Goal: Transaction & Acquisition: Purchase product/service

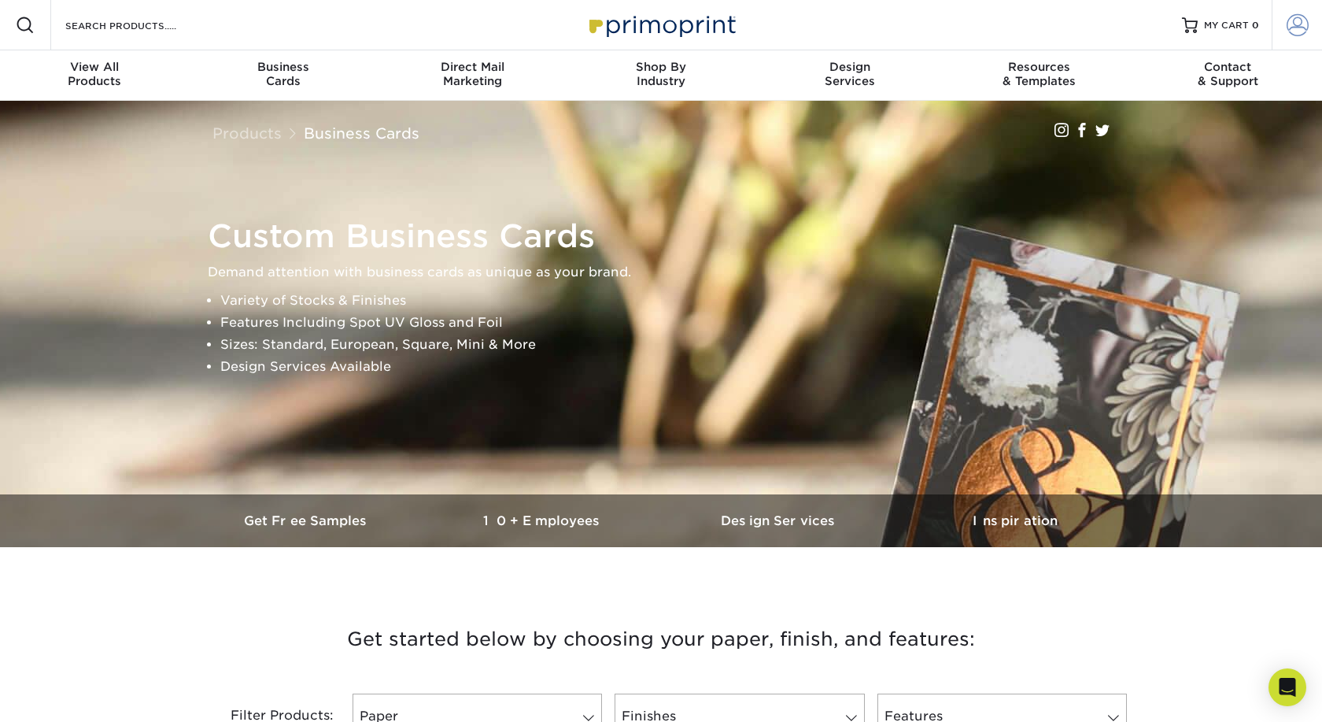
click at [1292, 18] on span at bounding box center [1298, 25] width 22 height 22
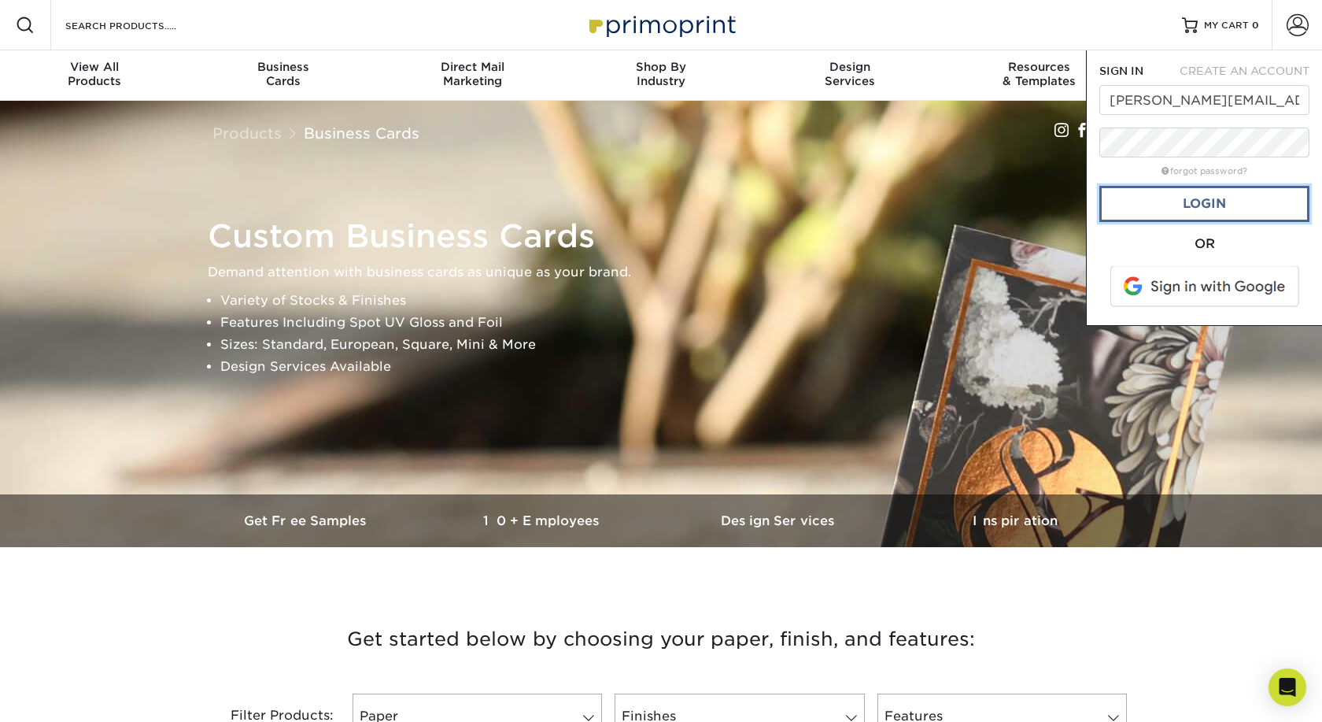
click at [1225, 205] on link "Login" at bounding box center [1204, 204] width 210 height 36
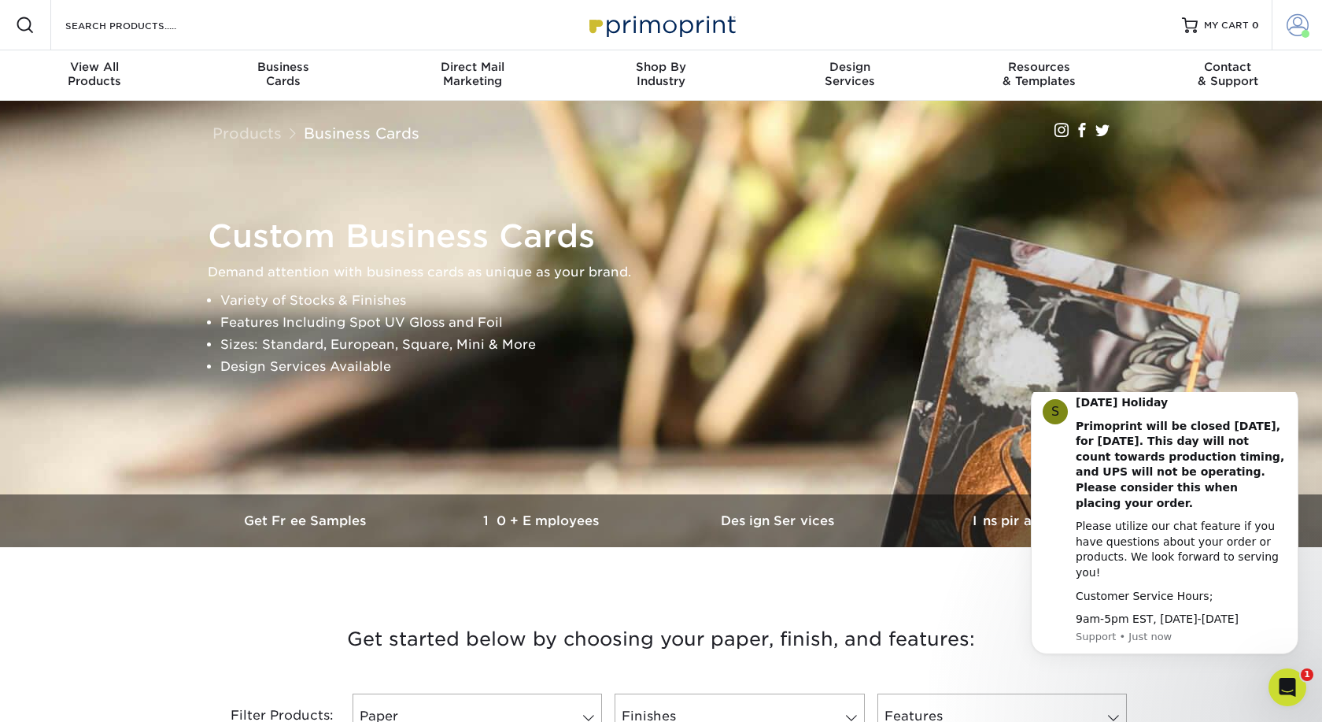
click at [1298, 21] on span at bounding box center [1298, 25] width 22 height 22
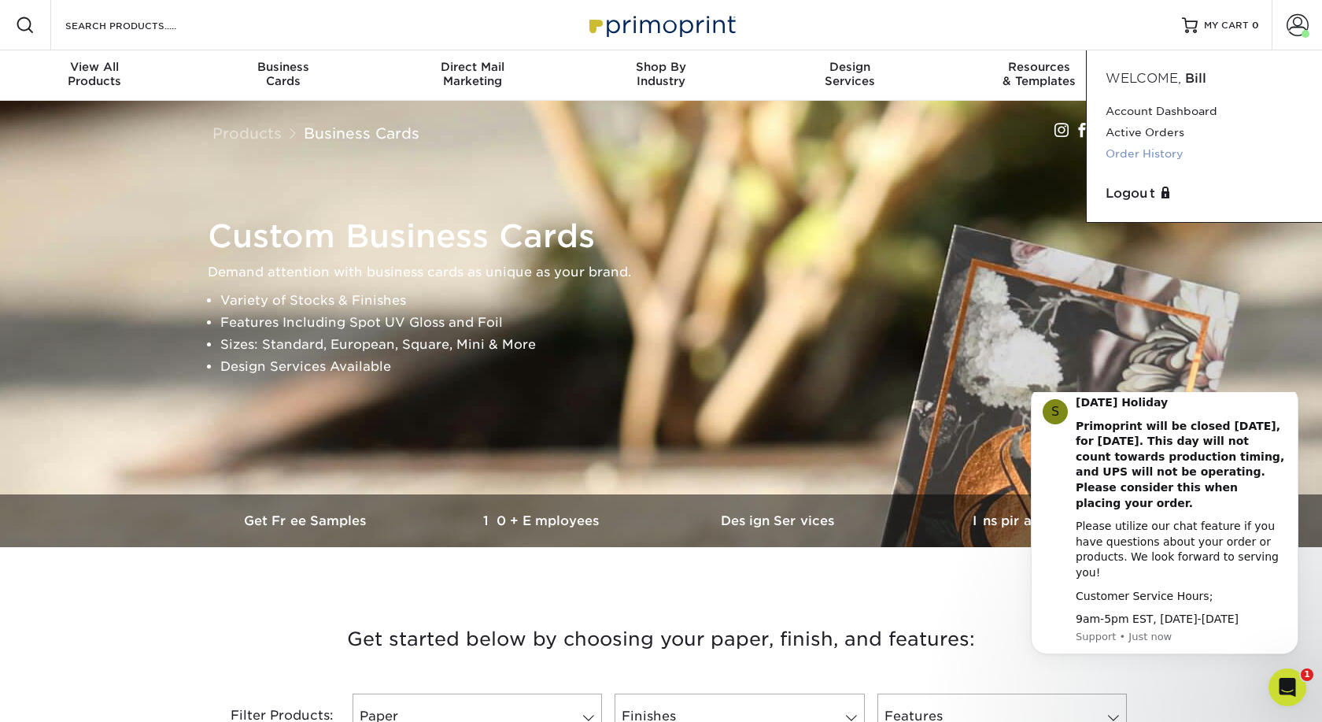
click at [1168, 153] on link "Order History" at bounding box center [1205, 153] width 198 height 21
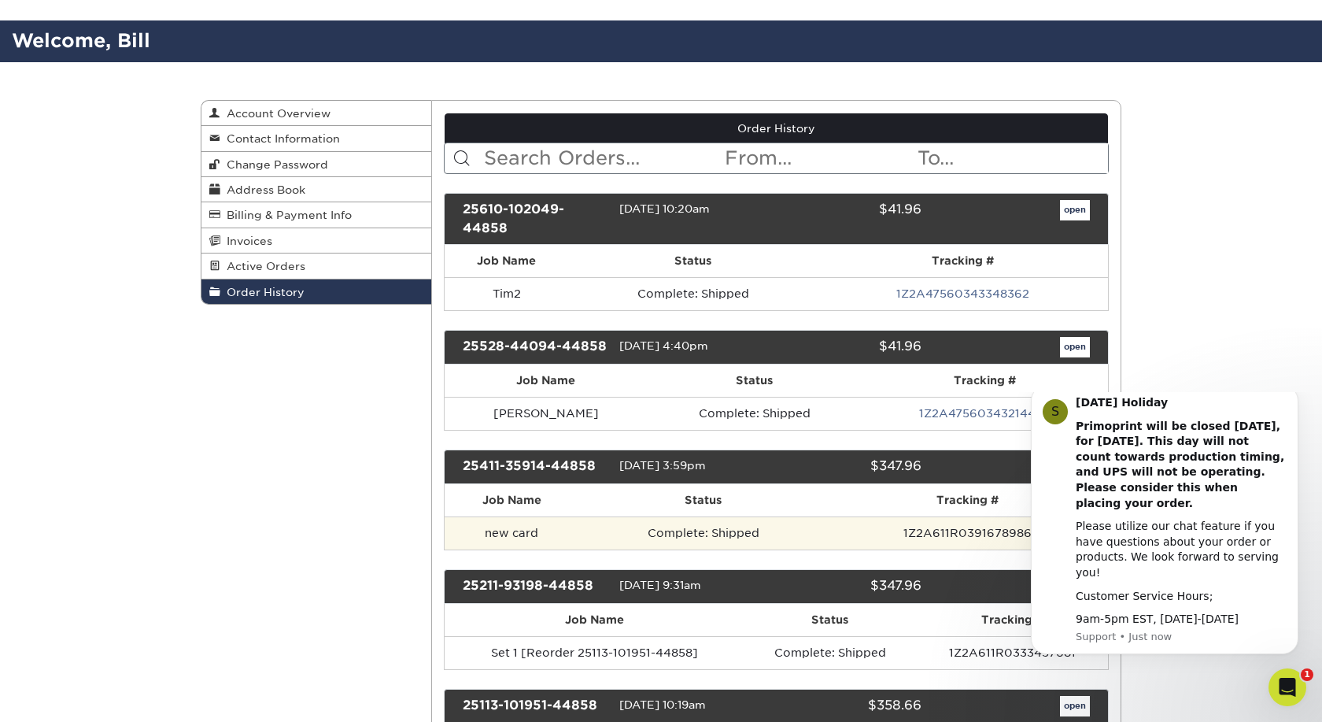
click at [822, 516] on td "Complete: Shipped" at bounding box center [703, 532] width 249 height 33
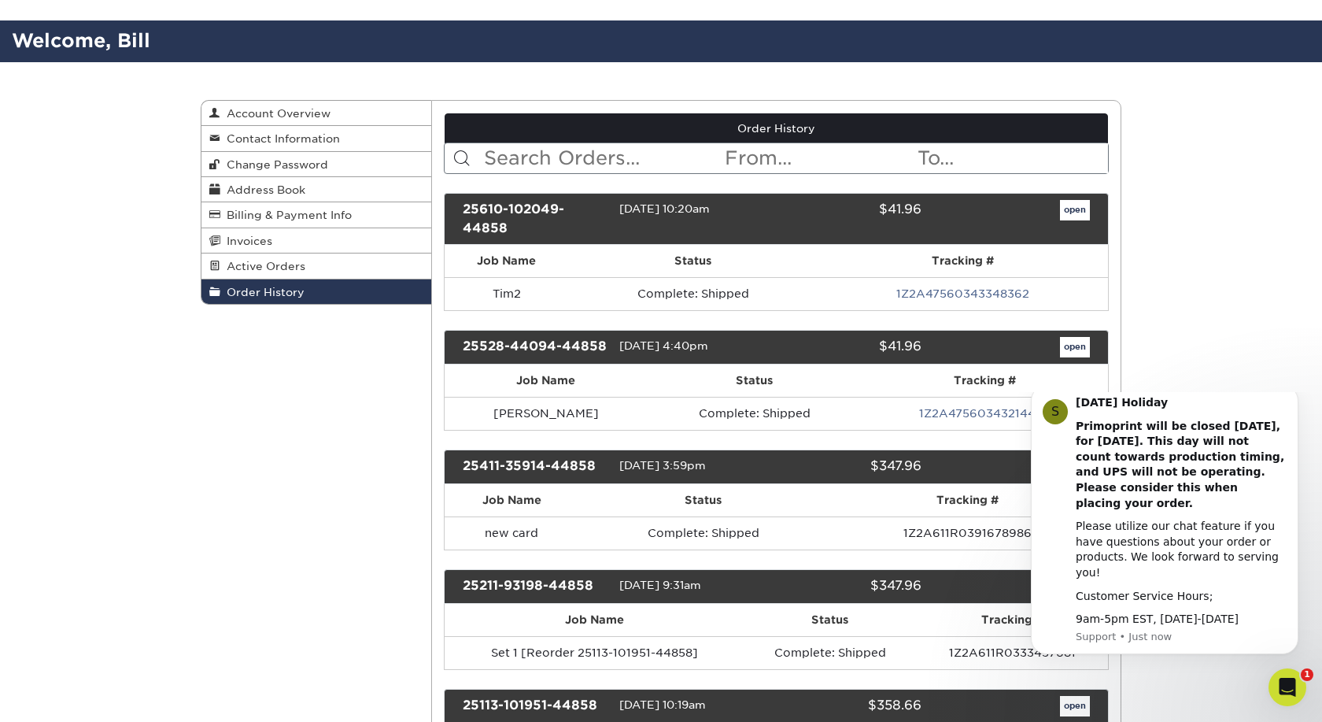
click at [1010, 398] on html "S Labor Day Holiday Primoprint will be closed Monday, September 1st, for Labor …" at bounding box center [1164, 395] width 315 height 6
click at [1296, 394] on icon "Dismiss notification" at bounding box center [1294, 390] width 9 height 9
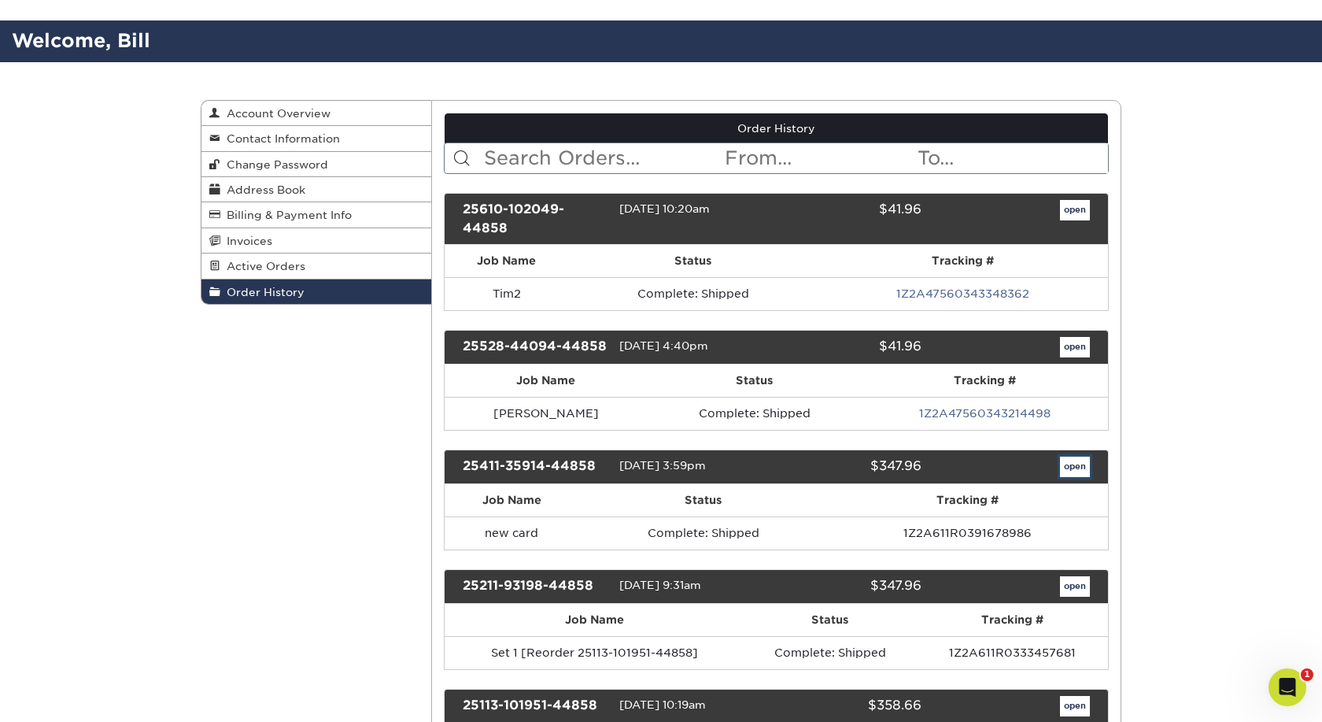
click at [1069, 456] on link "open" at bounding box center [1075, 466] width 30 height 20
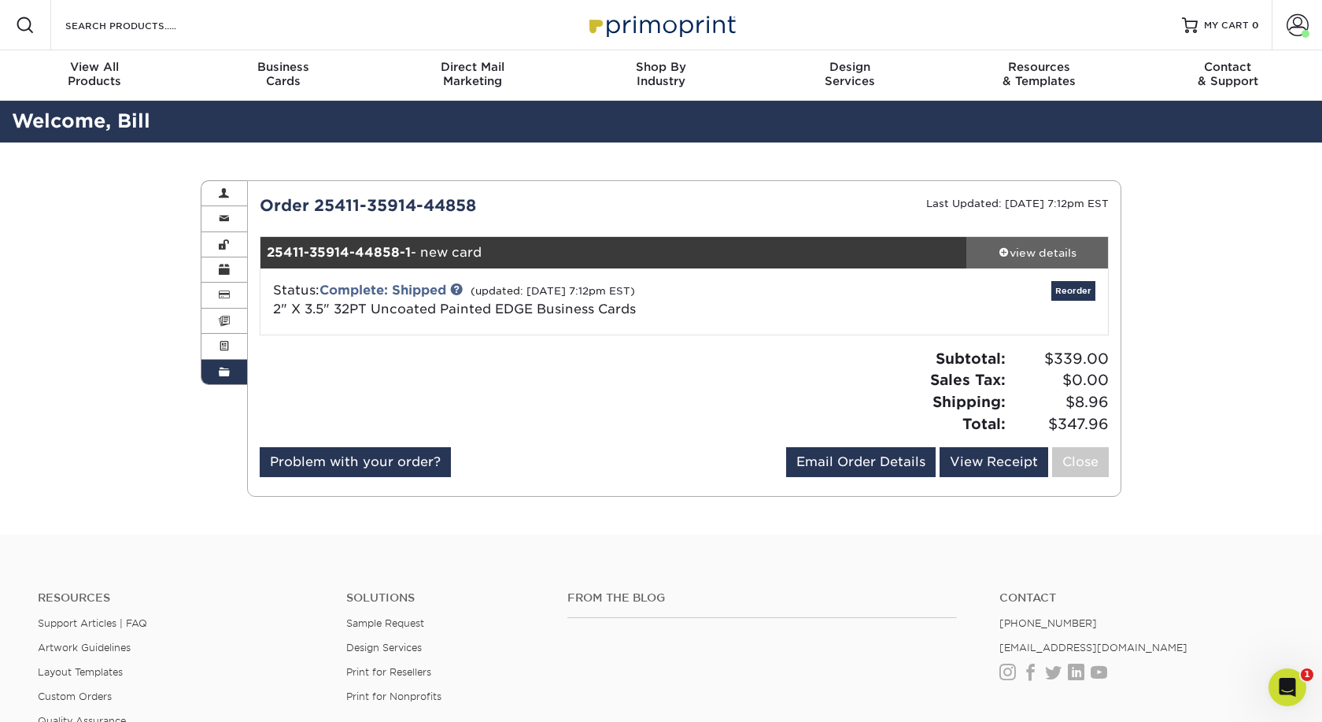
click at [1061, 255] on div "view details" at bounding box center [1037, 253] width 142 height 16
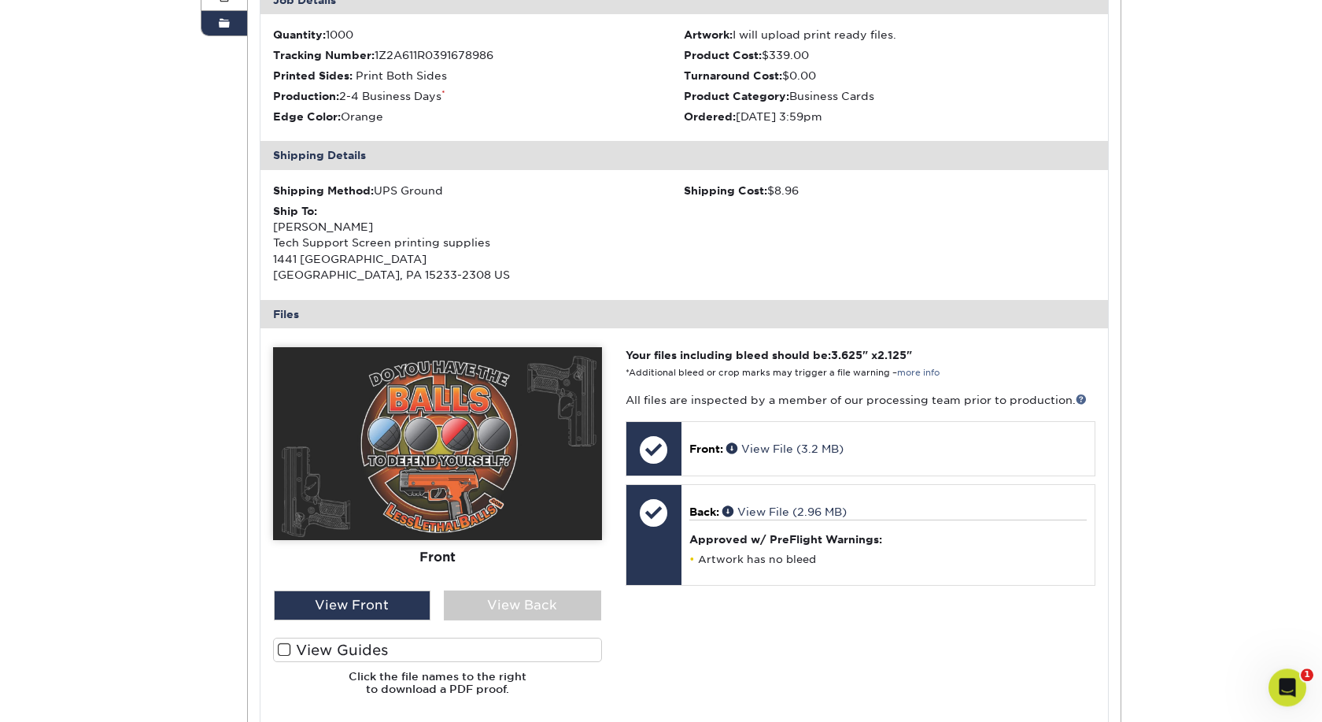
scroll to position [482, 0]
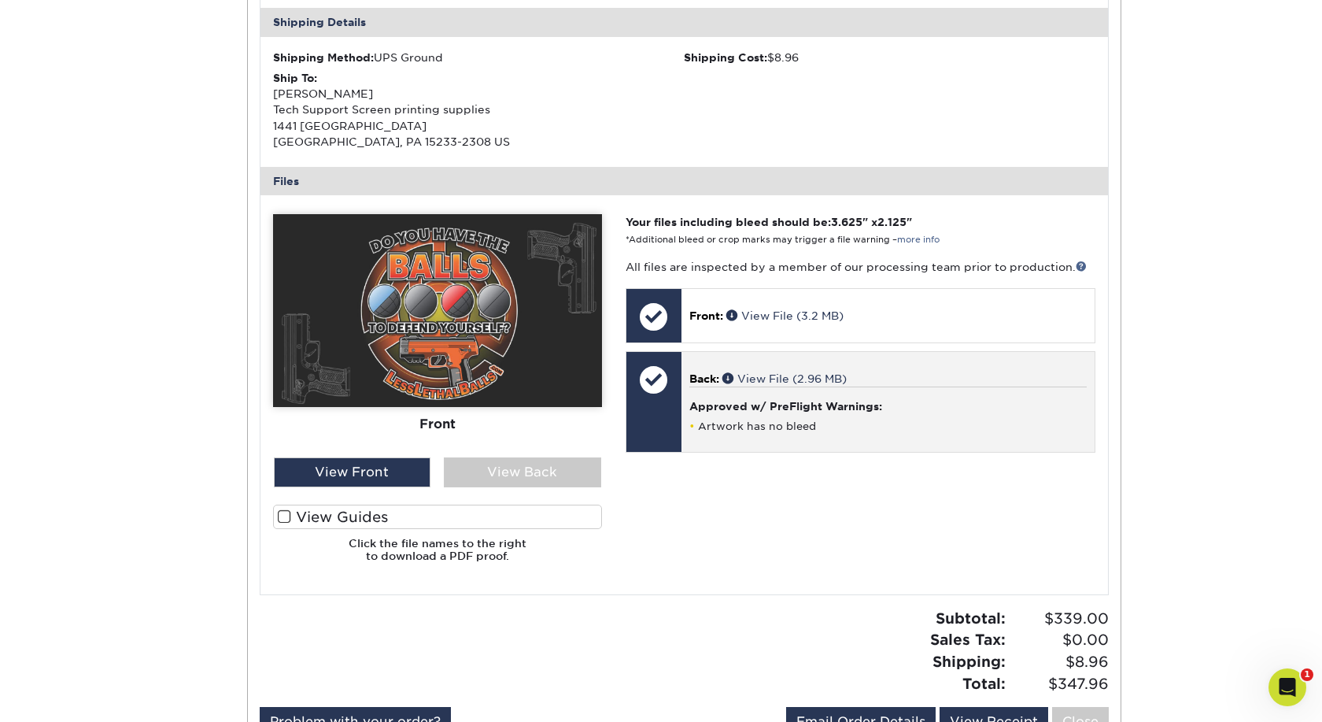
click at [976, 377] on p "Back: View File (2.96 MB)" at bounding box center [887, 379] width 397 height 16
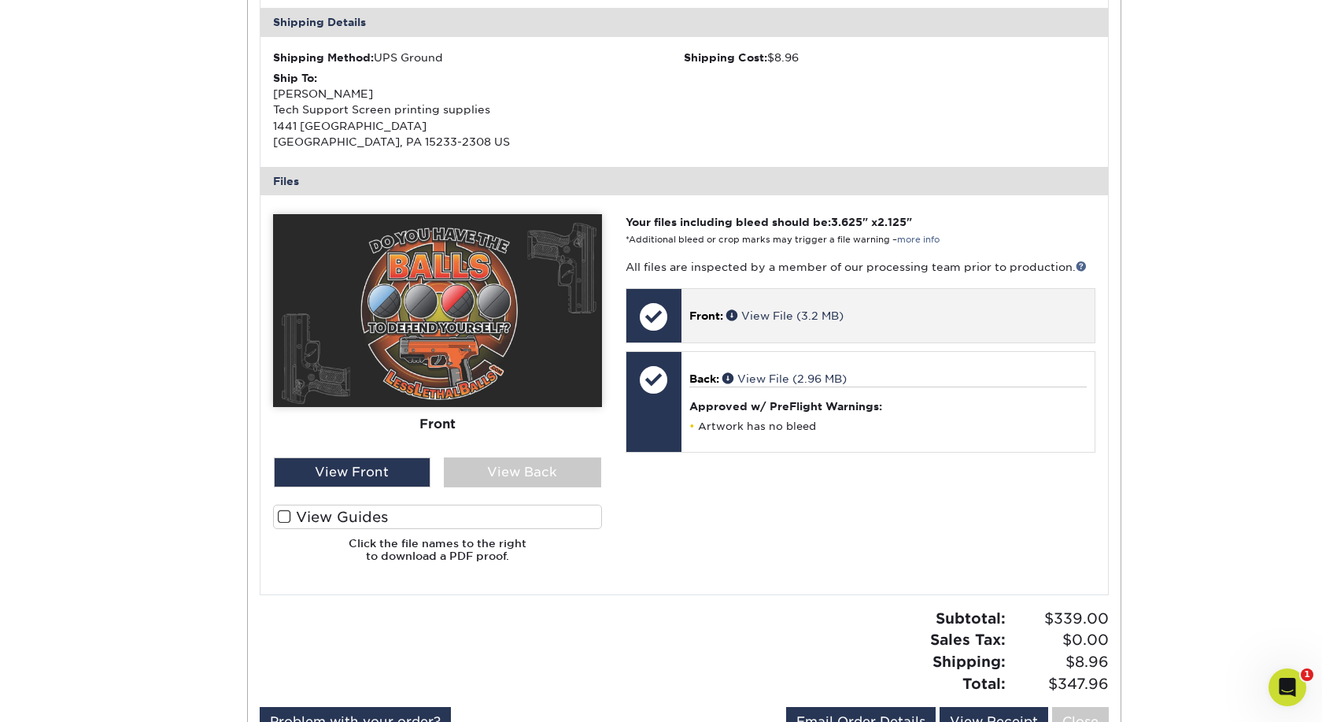
click at [962, 314] on p "Front: View File (3.2 MB)" at bounding box center [887, 316] width 397 height 16
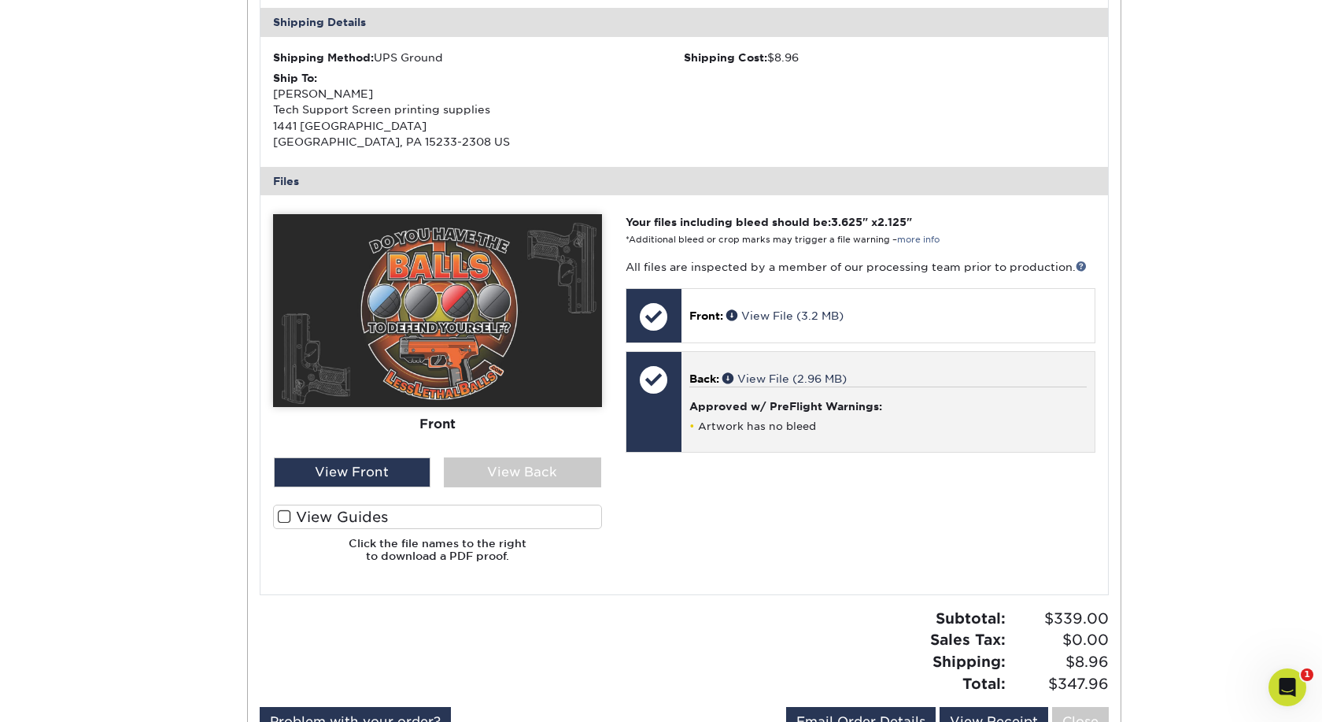
click at [950, 392] on div "Approved w/ PreFlight Warnings: Artwork has no bleed" at bounding box center [887, 409] width 397 height 46
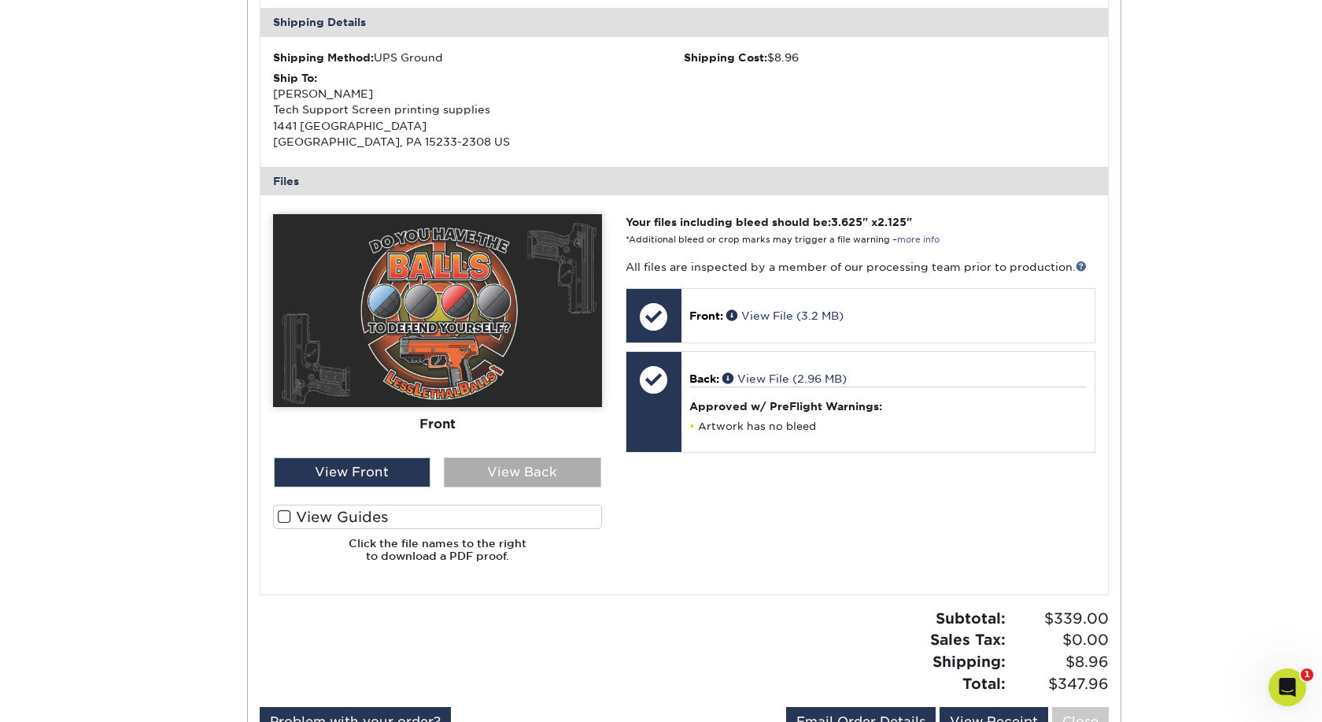
click at [514, 471] on div "View Back" at bounding box center [522, 472] width 157 height 30
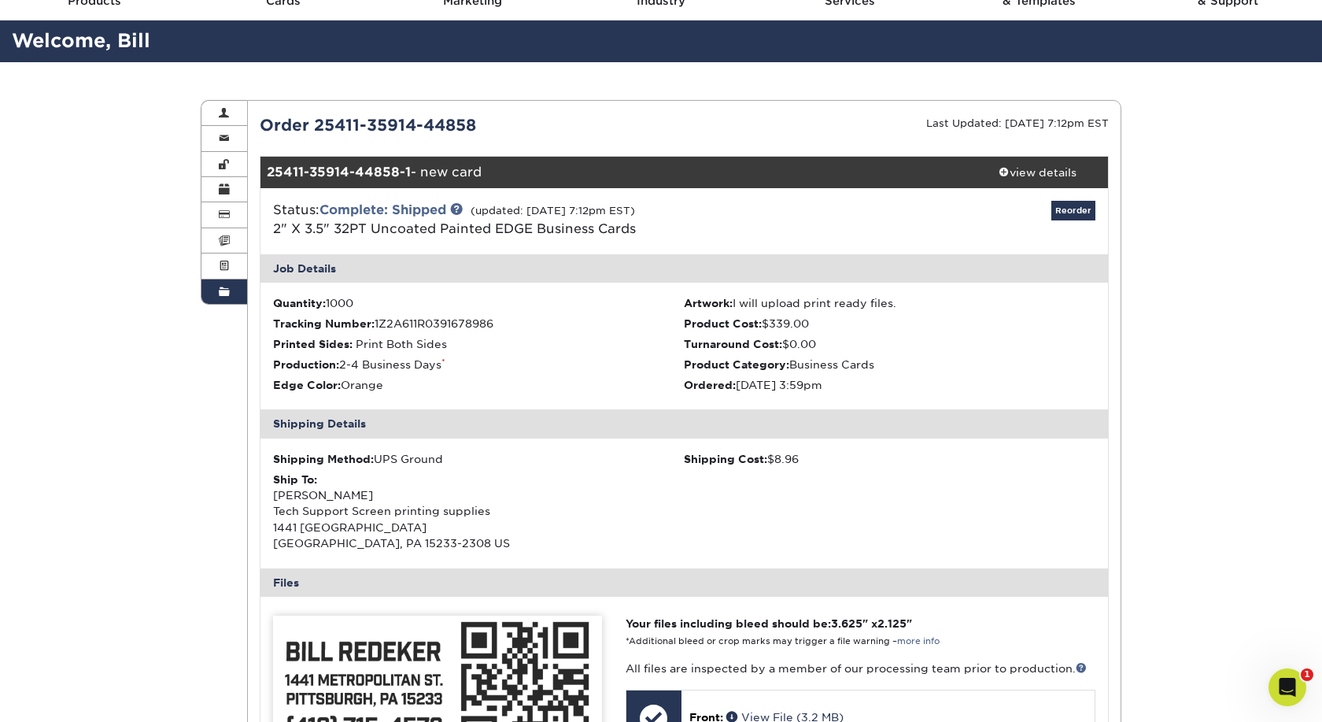
scroll to position [0, 0]
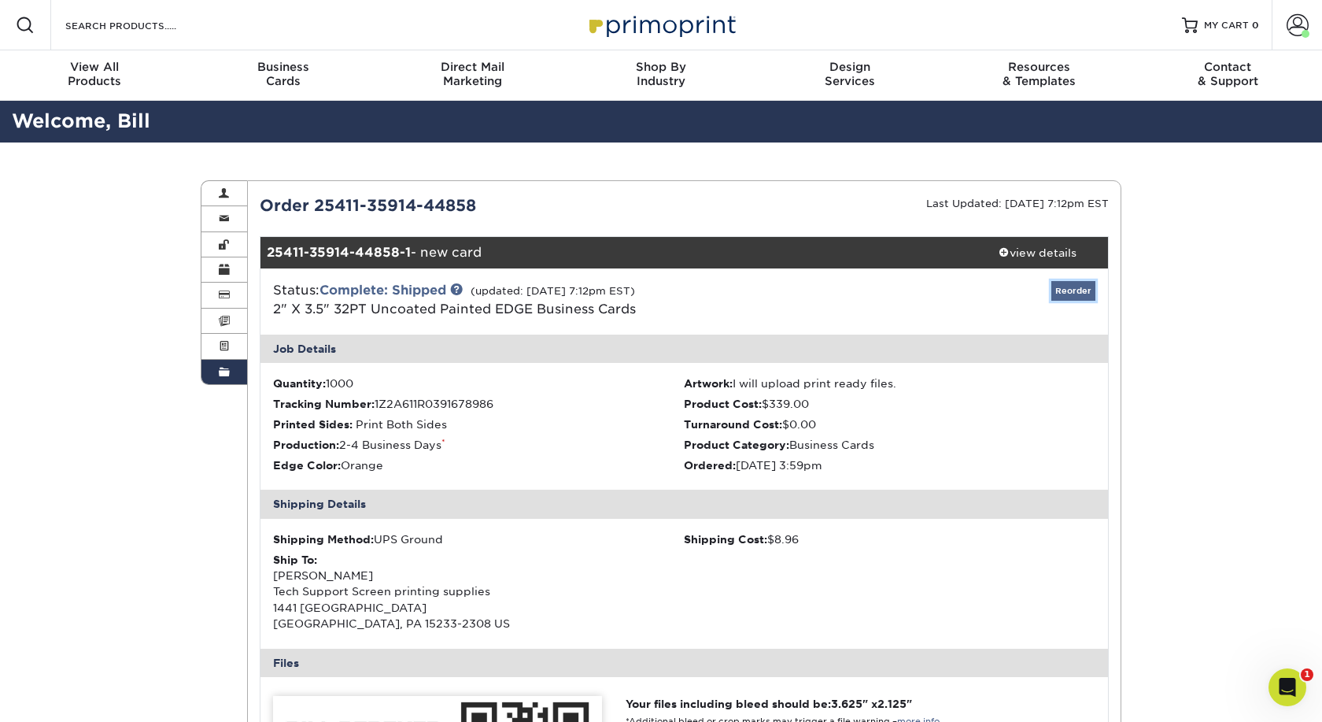
click at [1073, 290] on link "Reorder" at bounding box center [1073, 291] width 44 height 20
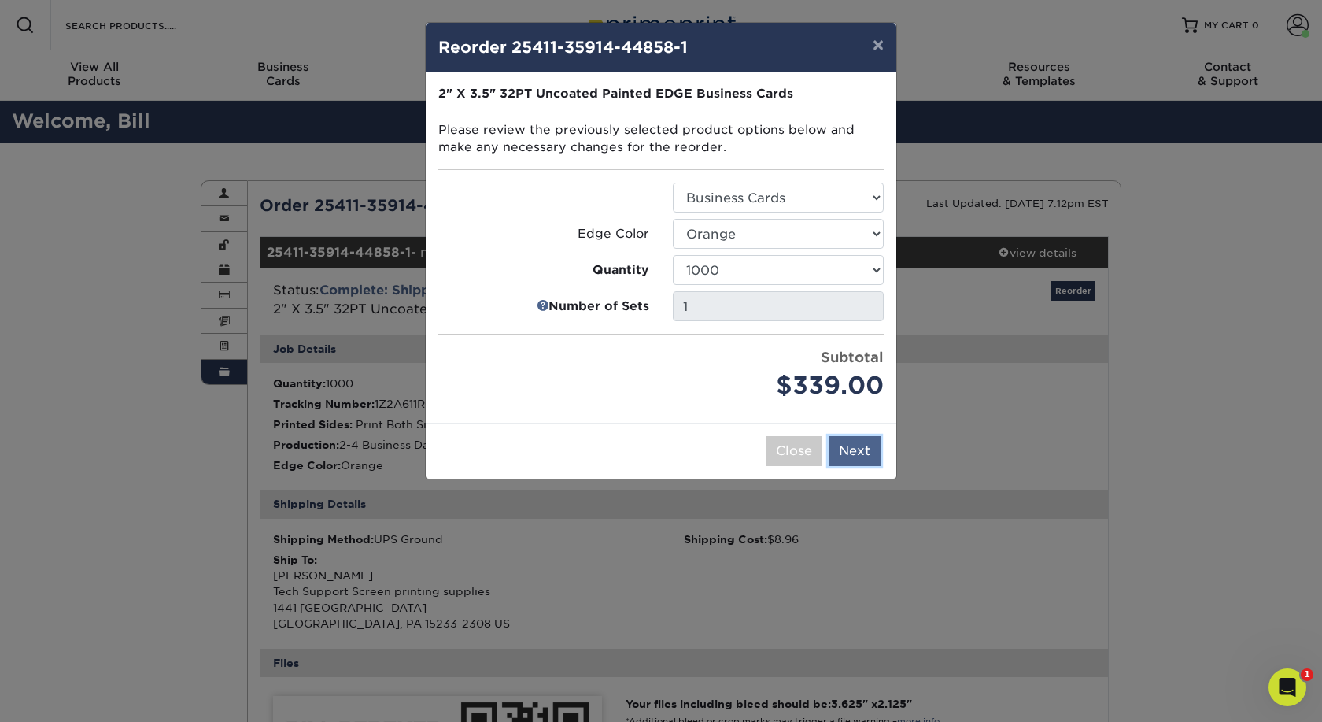
click at [841, 447] on button "Next" at bounding box center [855, 451] width 52 height 30
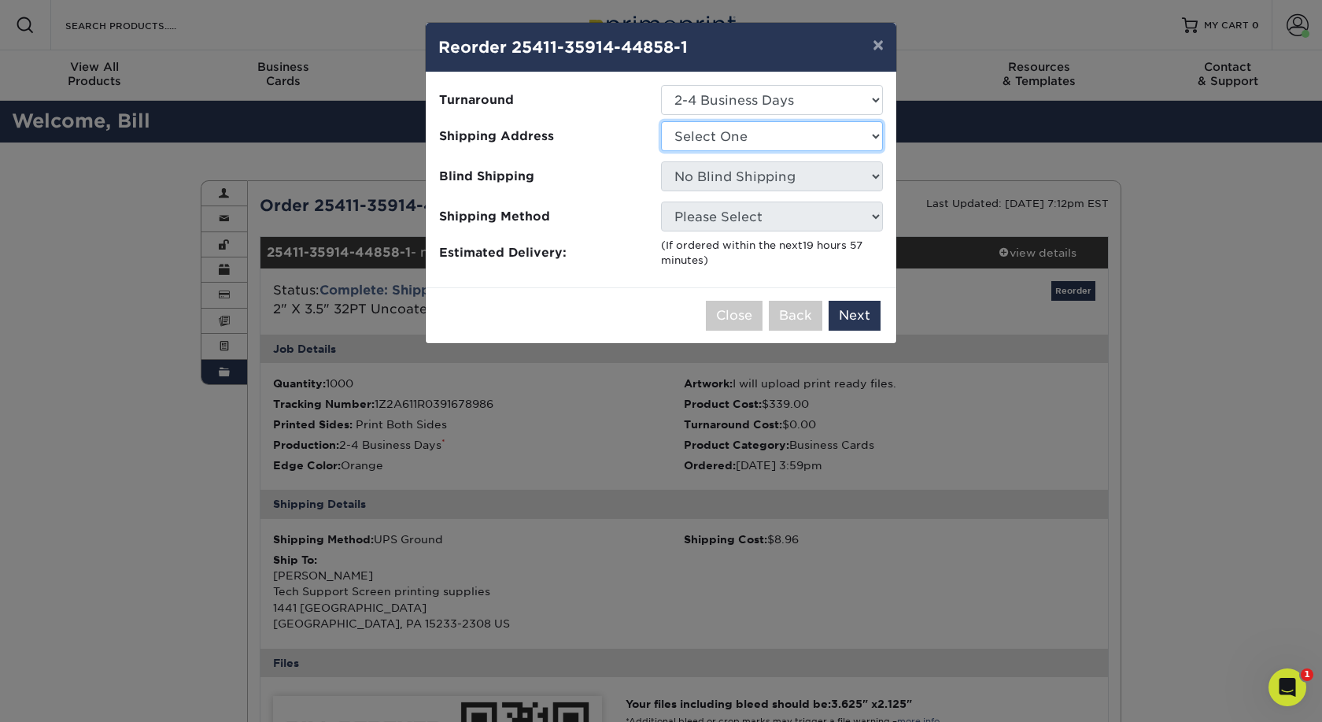
click at [661, 121] on select "Select One Byrna cards for Bill" at bounding box center [772, 136] width 222 height 30
select select "273826"
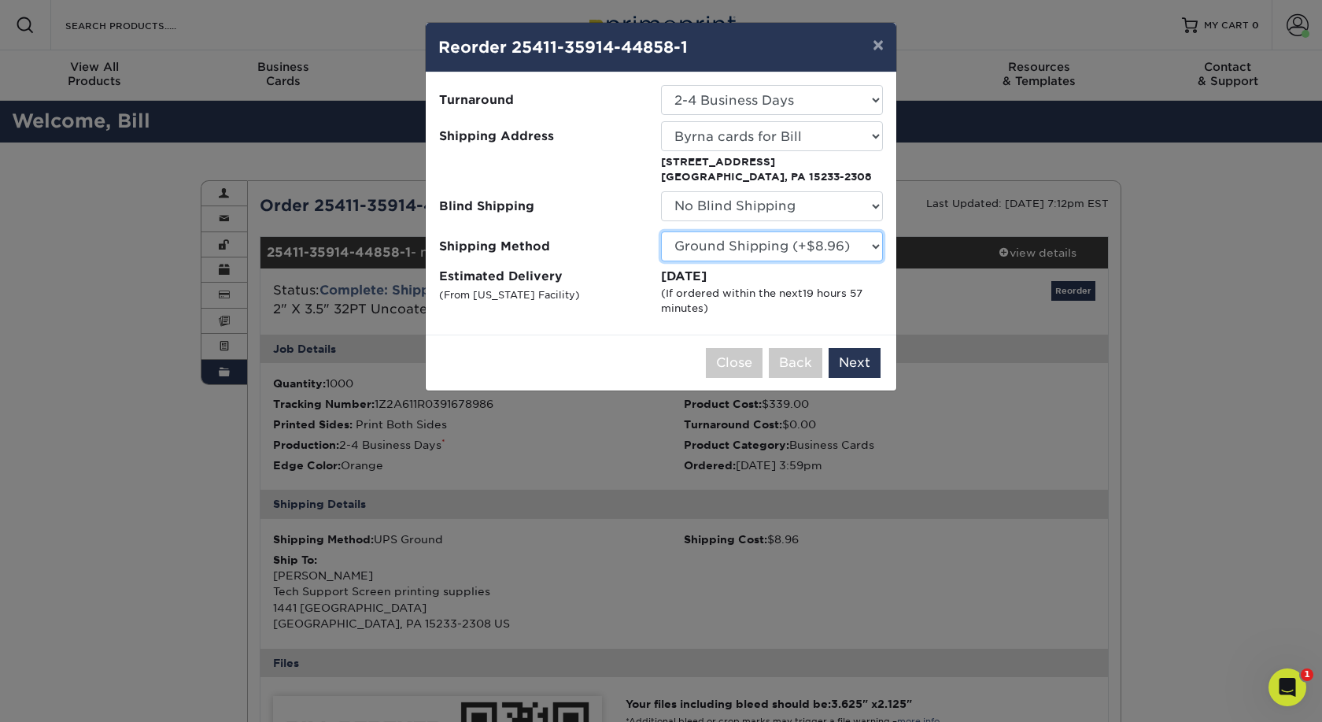
click at [661, 231] on select "Please Select Ground Shipping (+$8.96) 3 Day Shipping Service (+$24.27) 2 Day A…" at bounding box center [772, 246] width 222 height 30
click at [867, 241] on select "Please Select Ground Shipping (+$8.96) 3 Day Shipping Service (+$24.27) 2 Day A…" at bounding box center [772, 246] width 222 height 30
click at [860, 366] on button "Next" at bounding box center [855, 363] width 52 height 30
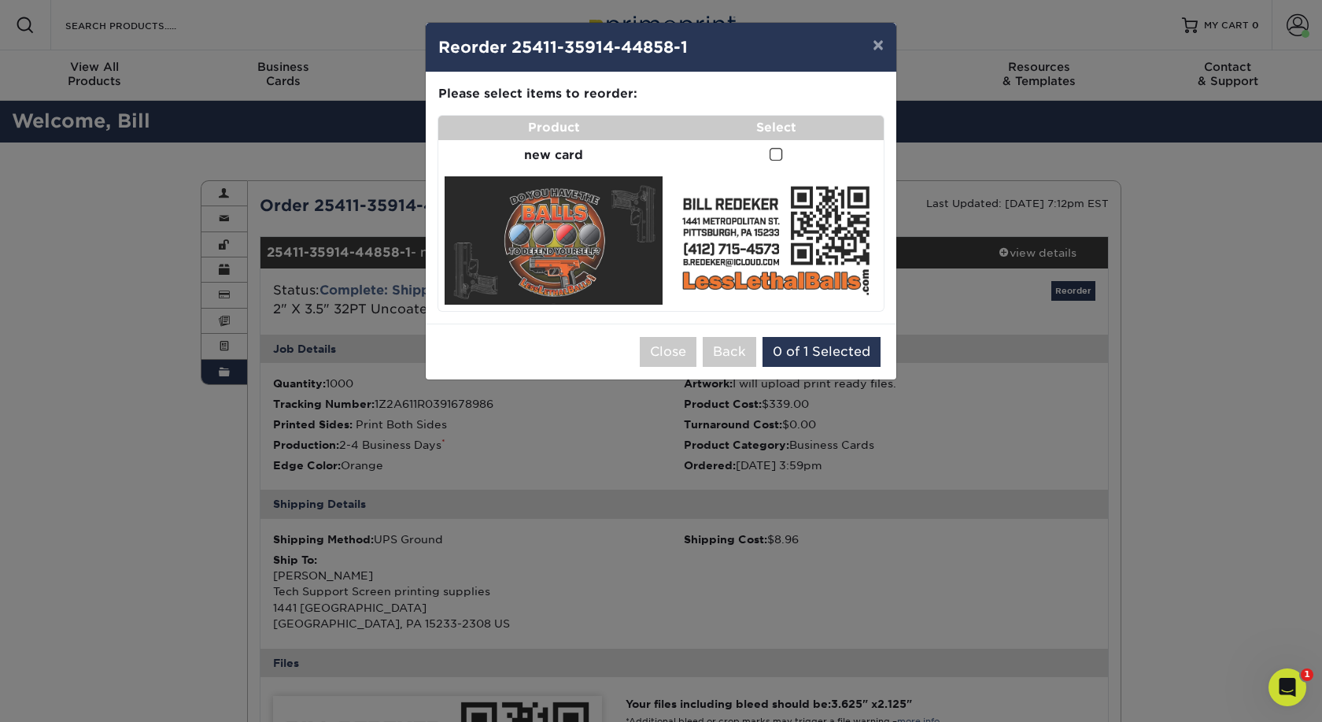
click at [776, 153] on span at bounding box center [776, 154] width 13 height 15
click at [0, 0] on input "checkbox" at bounding box center [0, 0] width 0 height 0
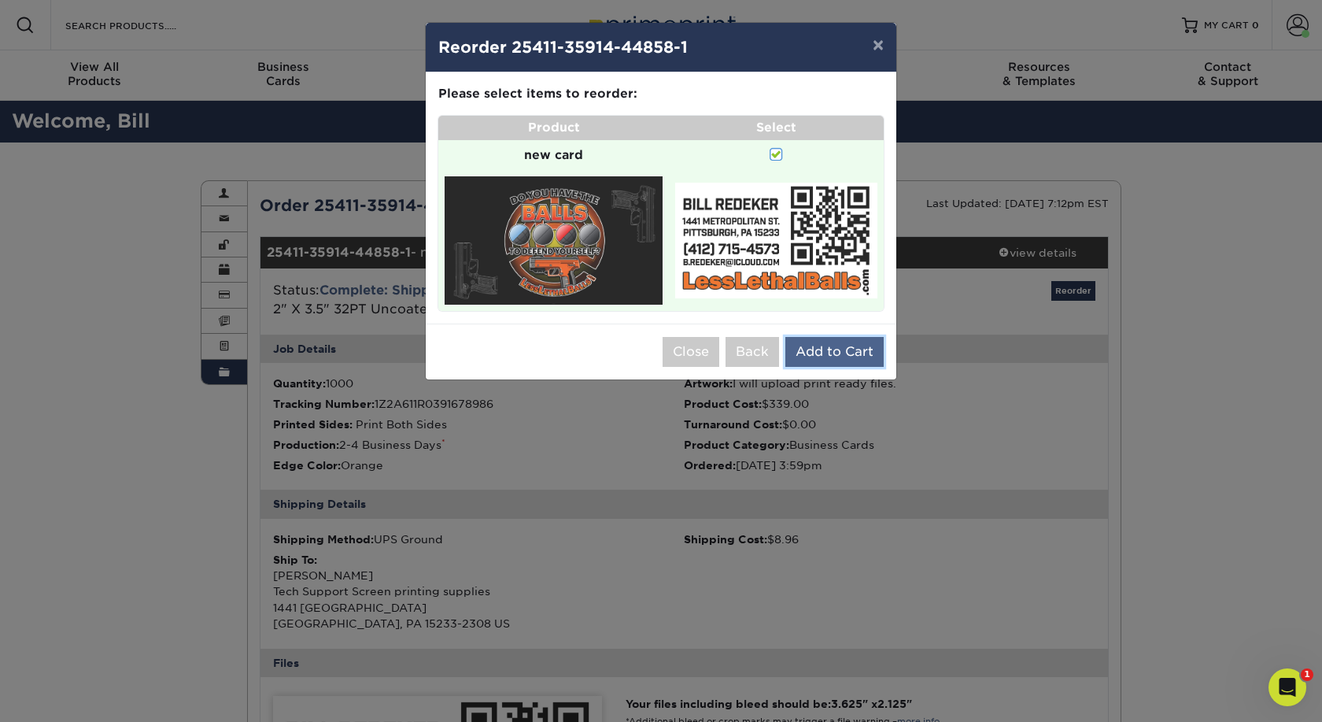
click at [828, 350] on button "Add to Cart" at bounding box center [834, 352] width 98 height 30
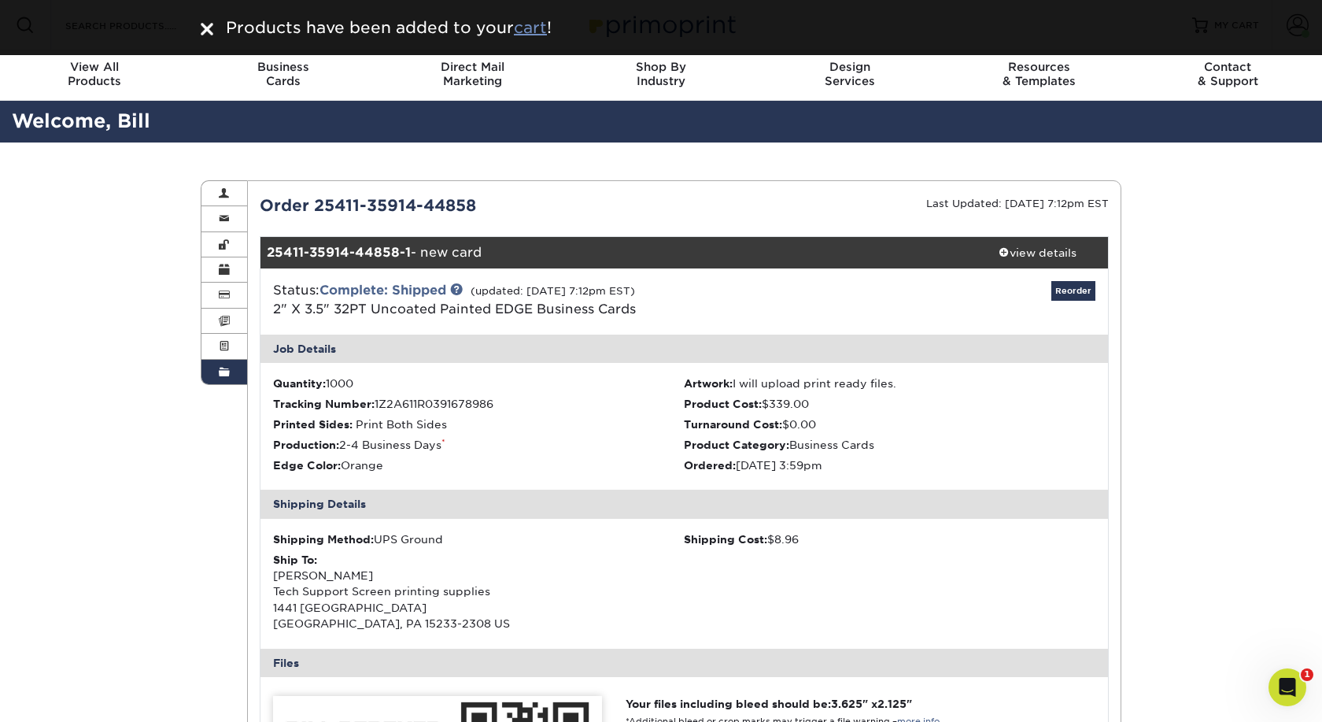
click at [523, 29] on u "cart" at bounding box center [530, 27] width 33 height 19
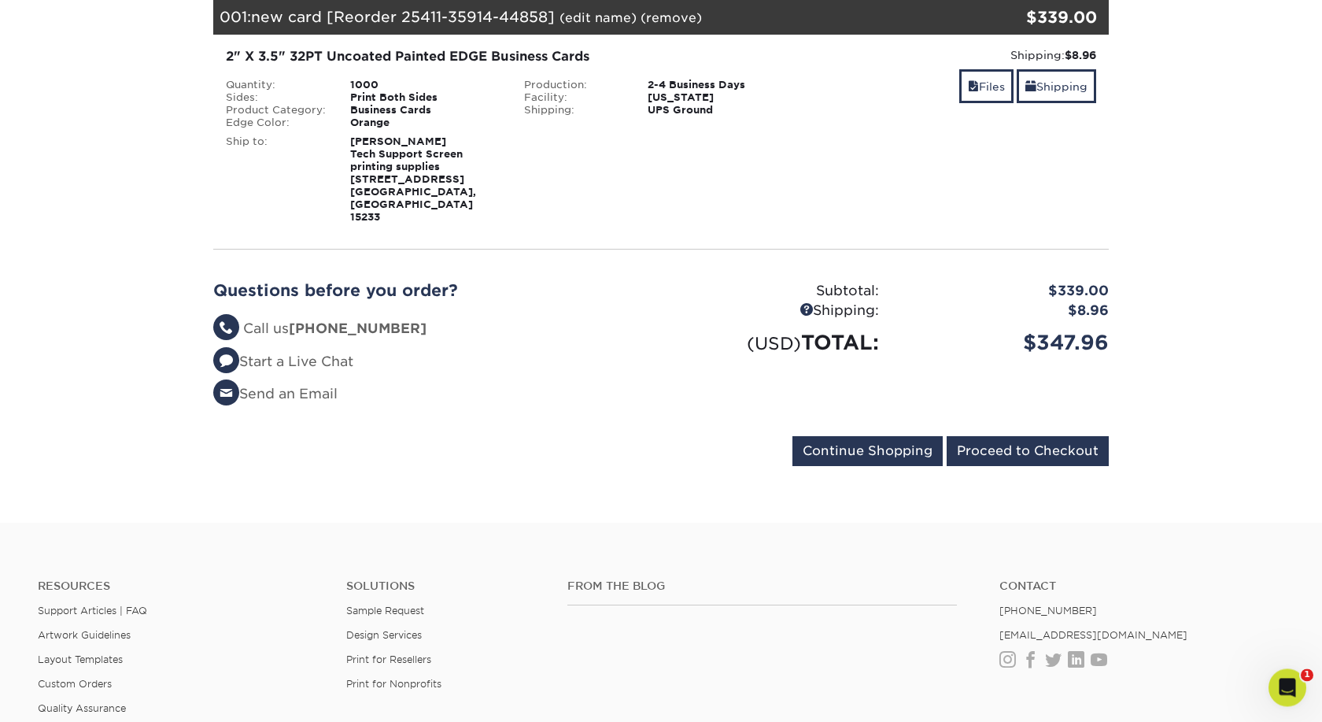
scroll to position [241, 0]
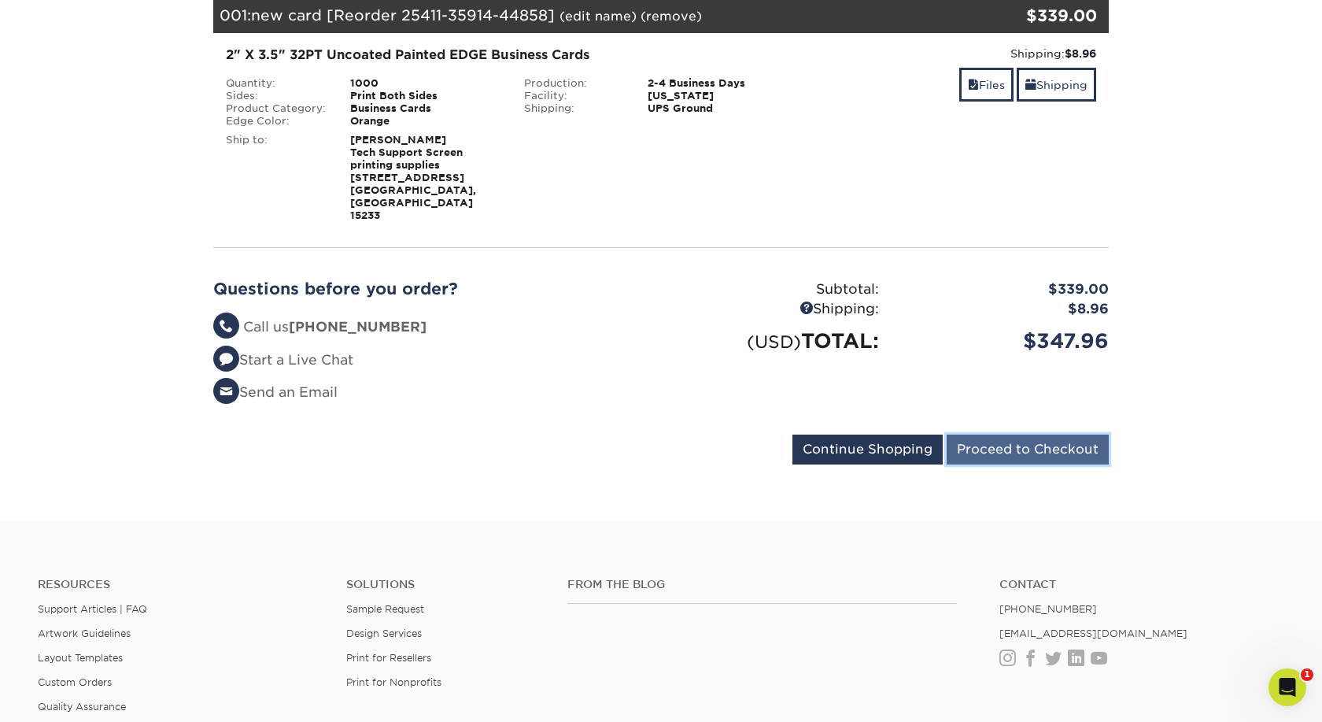
click at [999, 434] on input "Proceed to Checkout" at bounding box center [1028, 449] width 162 height 30
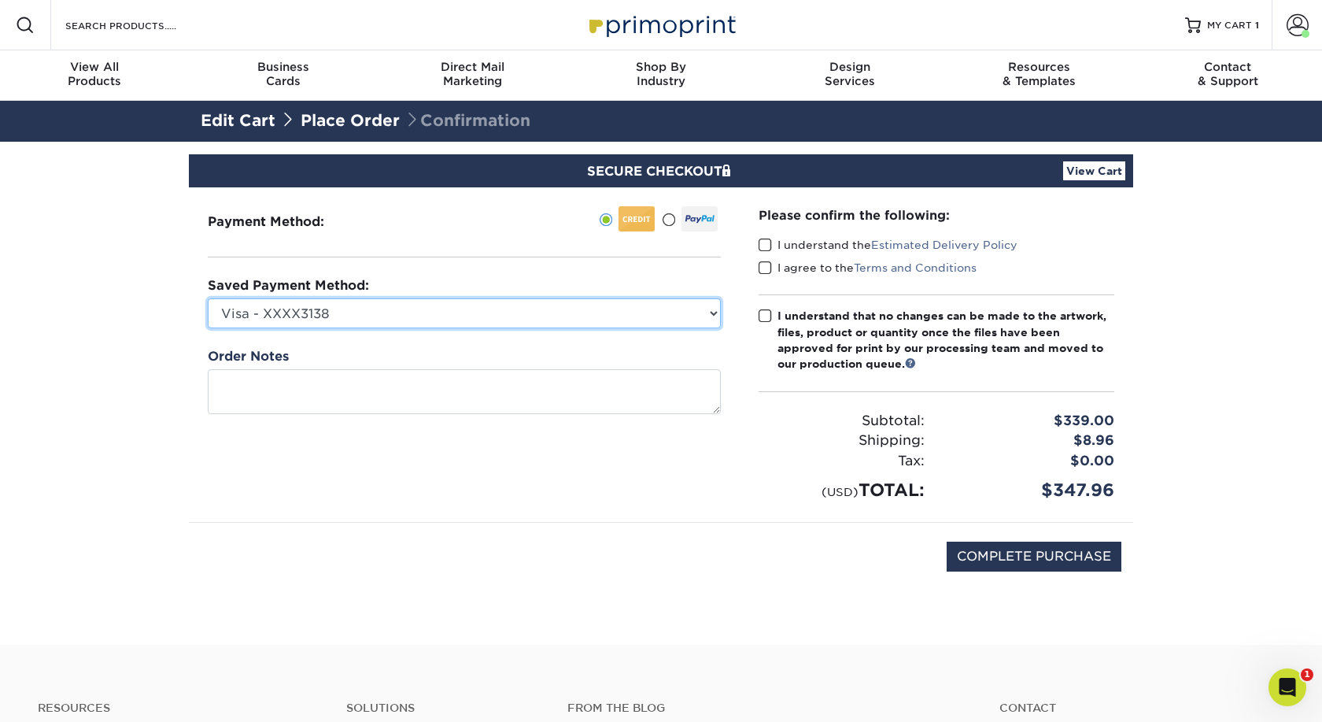
click at [208, 298] on select "Visa - XXXX3138 New Credit Card" at bounding box center [464, 313] width 513 height 30
click at [702, 319] on select "Visa - XXXX3138 New Credit Card" at bounding box center [464, 313] width 513 height 30
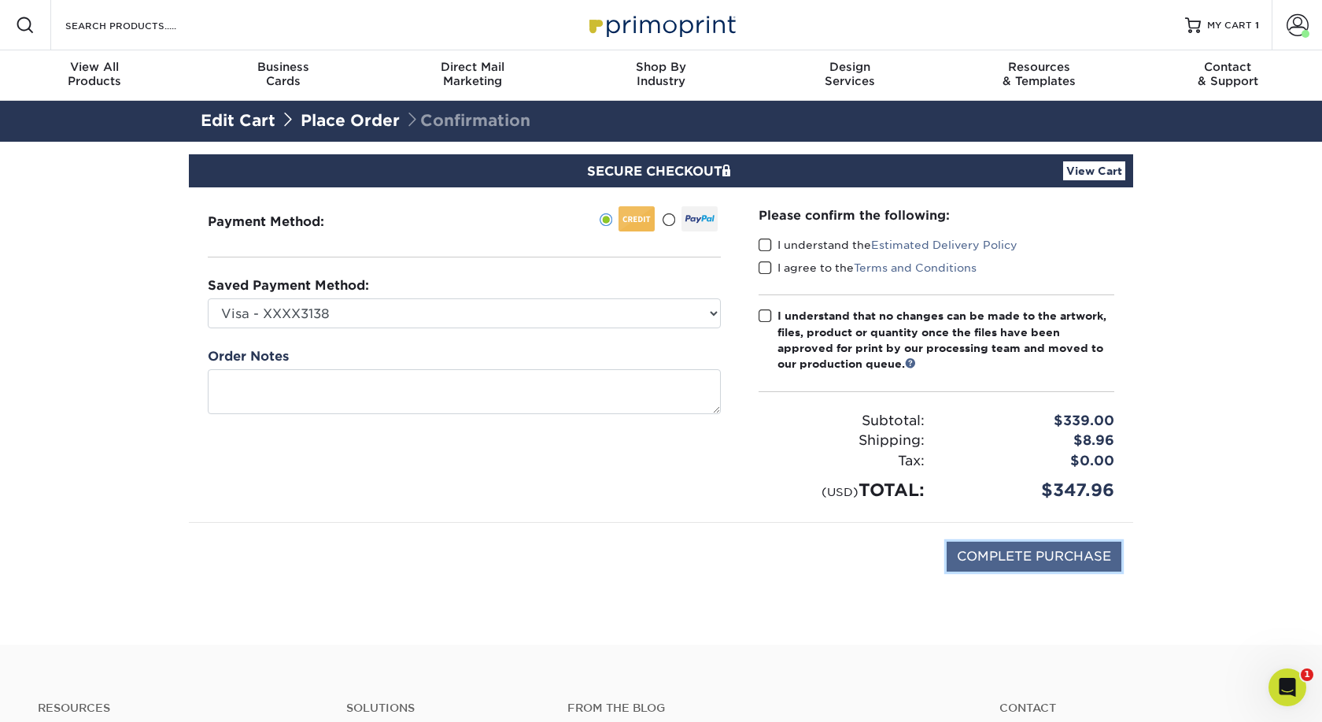
click at [1029, 556] on input "COMPLETE PURCHASE" at bounding box center [1034, 556] width 175 height 30
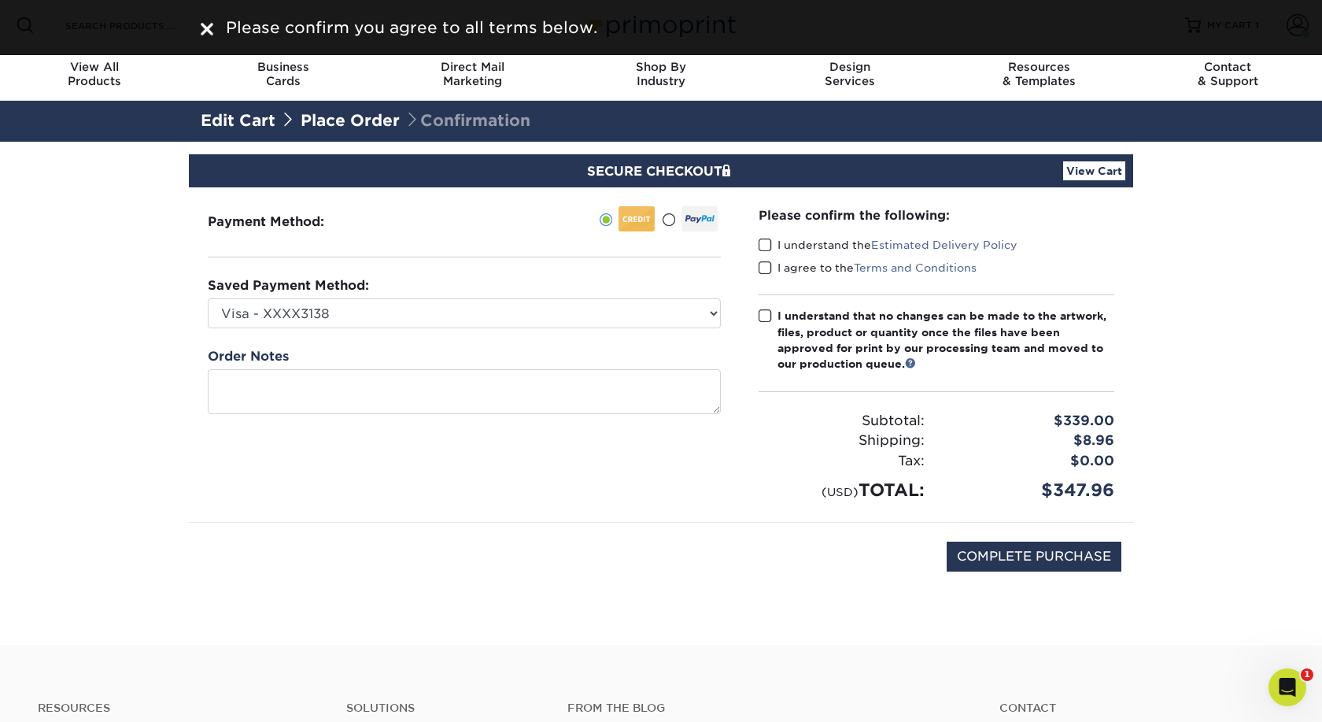
click at [763, 247] on span at bounding box center [765, 245] width 13 height 15
click at [0, 0] on input "I understand the Estimated Delivery Policy" at bounding box center [0, 0] width 0 height 0
click at [764, 268] on span at bounding box center [765, 267] width 13 height 15
click at [0, 0] on input "I agree to the Terms and Conditions" at bounding box center [0, 0] width 0 height 0
click at [764, 316] on span at bounding box center [765, 315] width 13 height 15
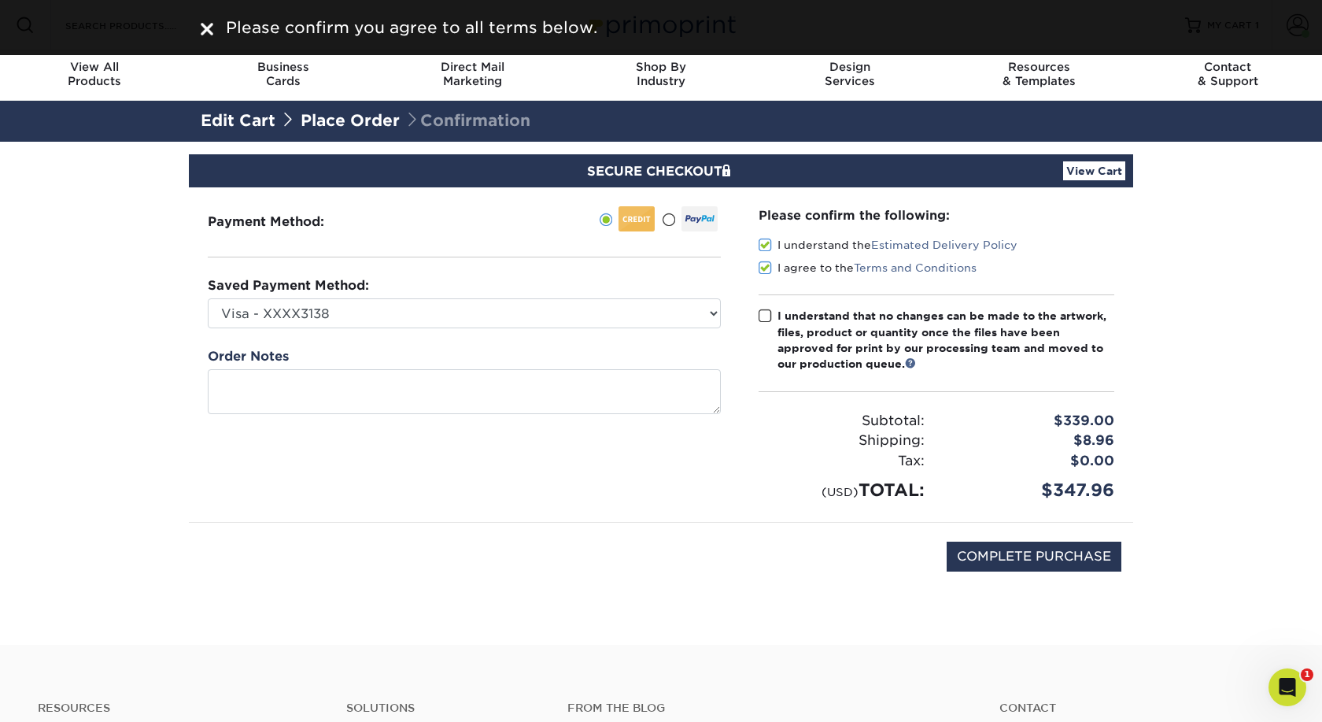
click at [0, 0] on input "I understand that no changes can be made to the artwork, files, product or quan…" at bounding box center [0, 0] width 0 height 0
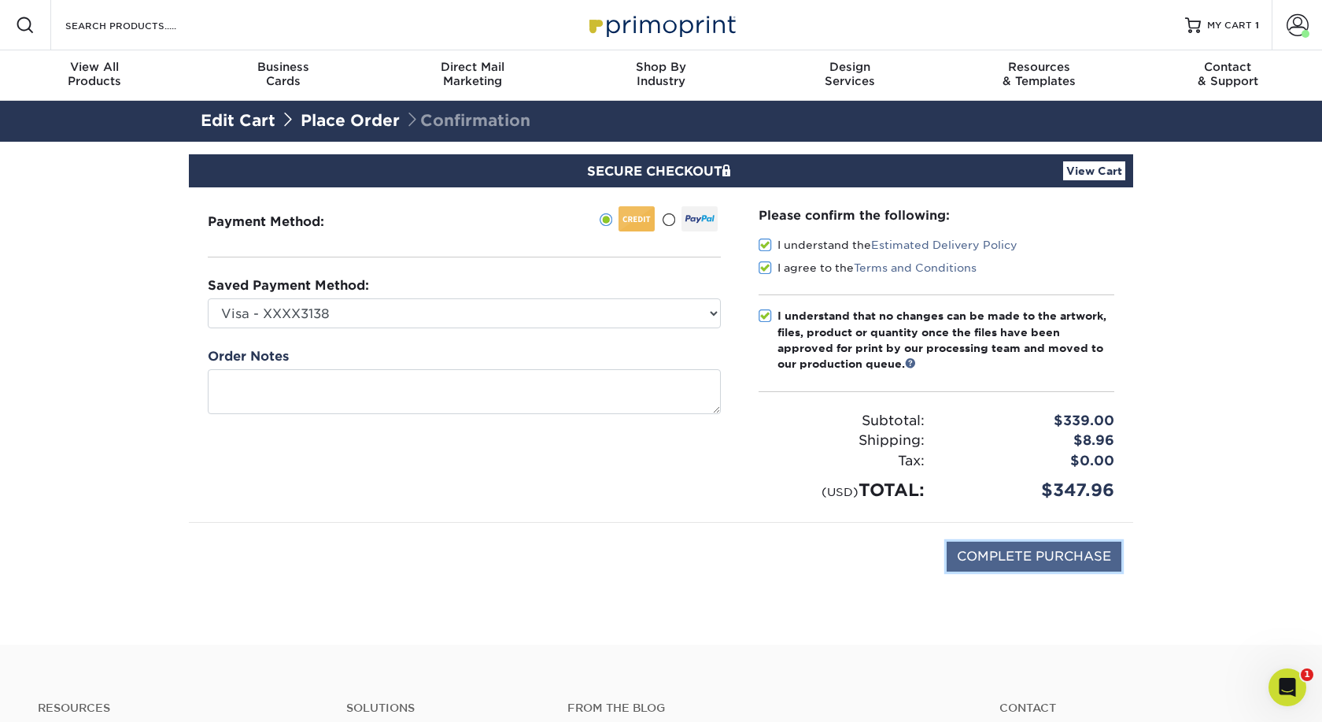
click at [1023, 554] on input "COMPLETE PURCHASE" at bounding box center [1034, 556] width 175 height 30
type input "PROCESSING, PLEASE WAIT..."
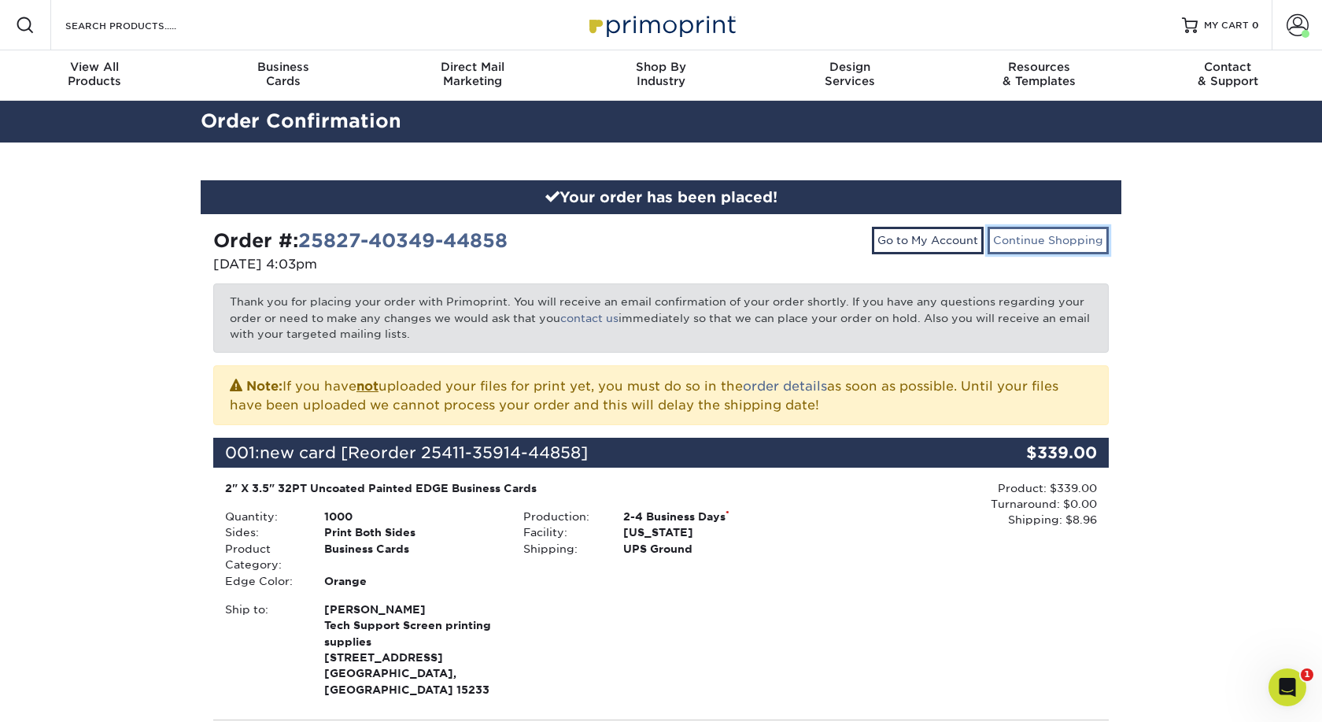
click at [1077, 246] on link "Continue Shopping" at bounding box center [1048, 240] width 121 height 27
